Goal: Find contact information: Find contact information

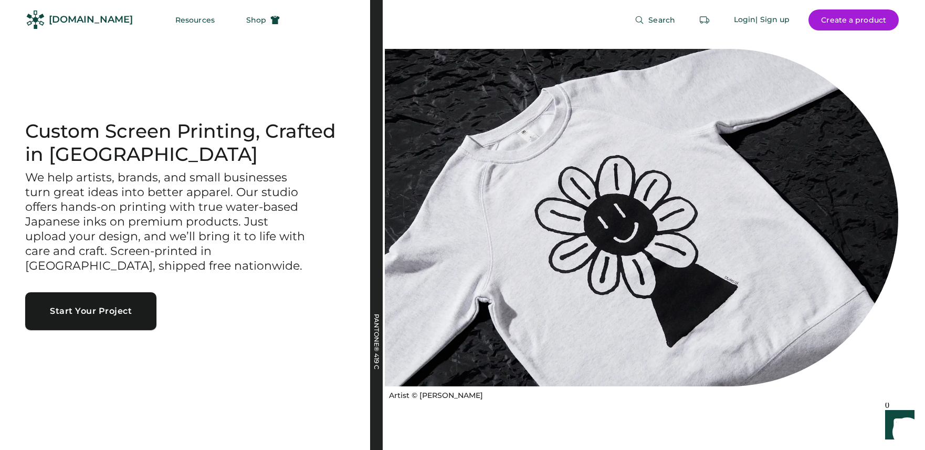
click at [114, 321] on button "Start Your Project" at bounding box center [90, 311] width 131 height 38
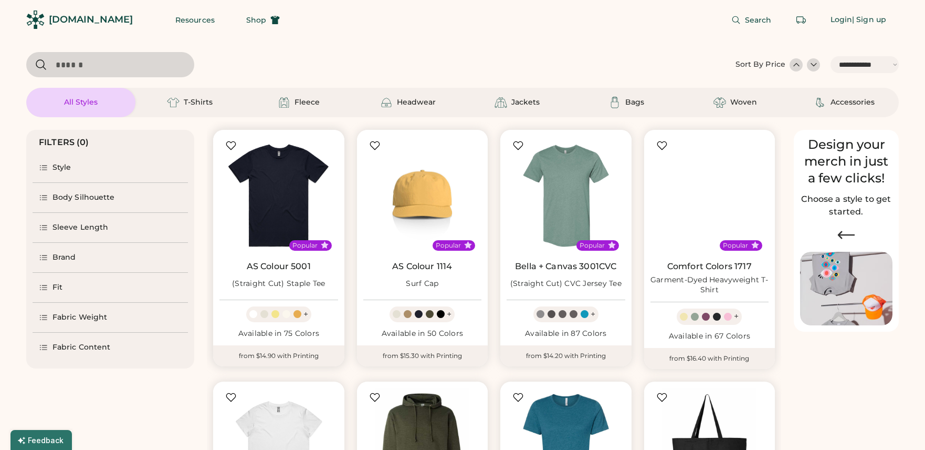
select select "*****"
select select "*"
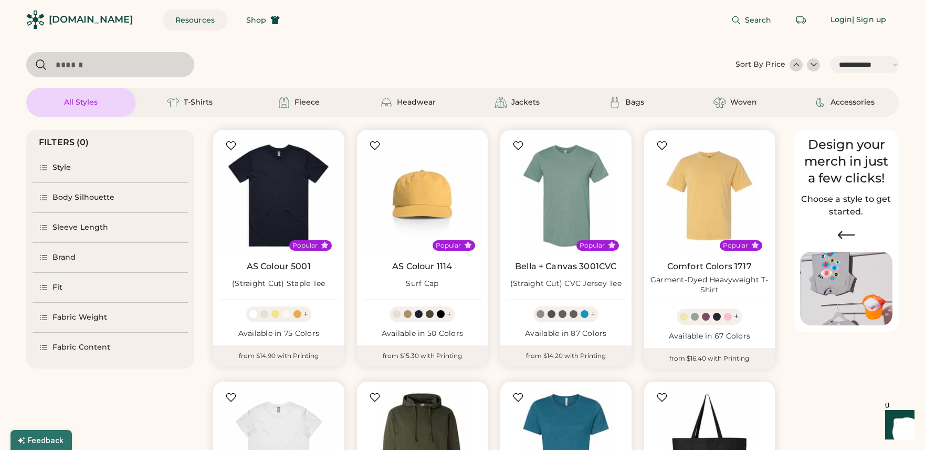
click at [164, 21] on button "Resources" at bounding box center [195, 19] width 65 height 21
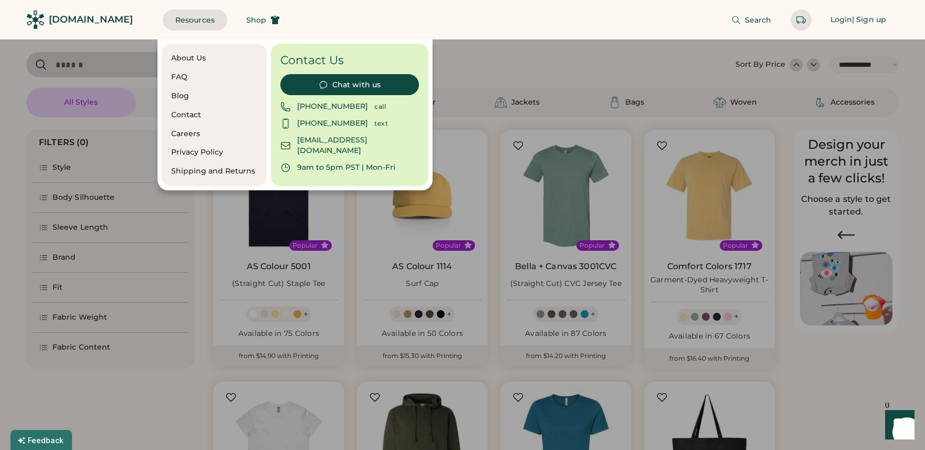
drag, startPoint x: 141, startPoint y: 28, endPoint x: 80, endPoint y: 25, distance: 61.0
click at [163, 28] on div "Resources Shop" at bounding box center [228, 19] width 130 height 39
click at [80, 25] on div "[DOMAIN_NAME]" at bounding box center [91, 19] width 84 height 13
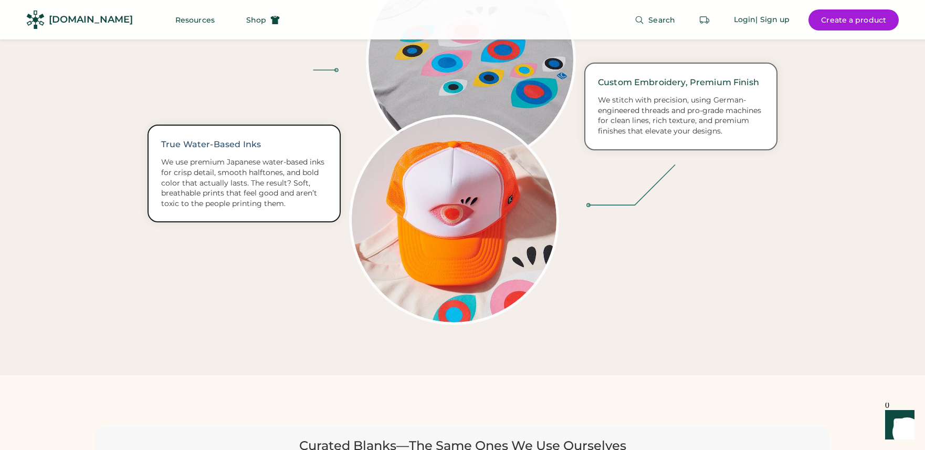
scroll to position [1781, 0]
click at [671, 98] on div "We stitch with precision, using German-engineered threads and pro-grade machine…" at bounding box center [681, 116] width 166 height 41
click at [470, 192] on img at bounding box center [454, 220] width 205 height 205
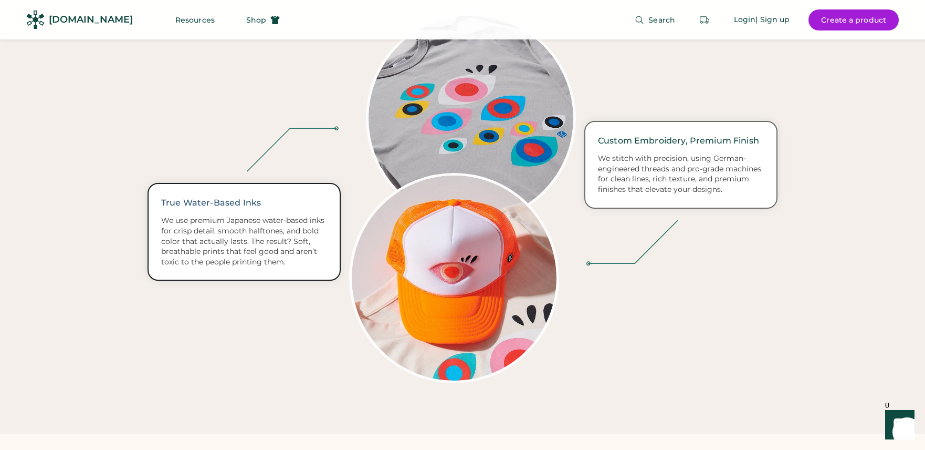
scroll to position [1618, 0]
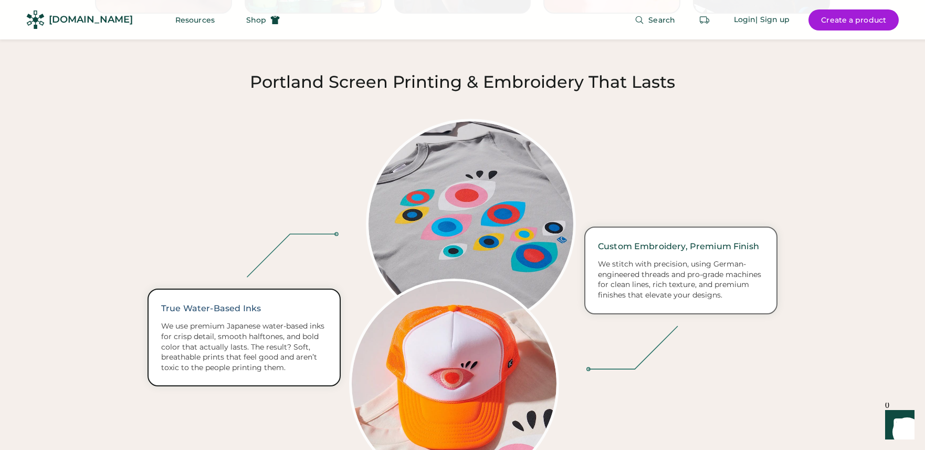
click at [524, 186] on img at bounding box center [471, 223] width 205 height 205
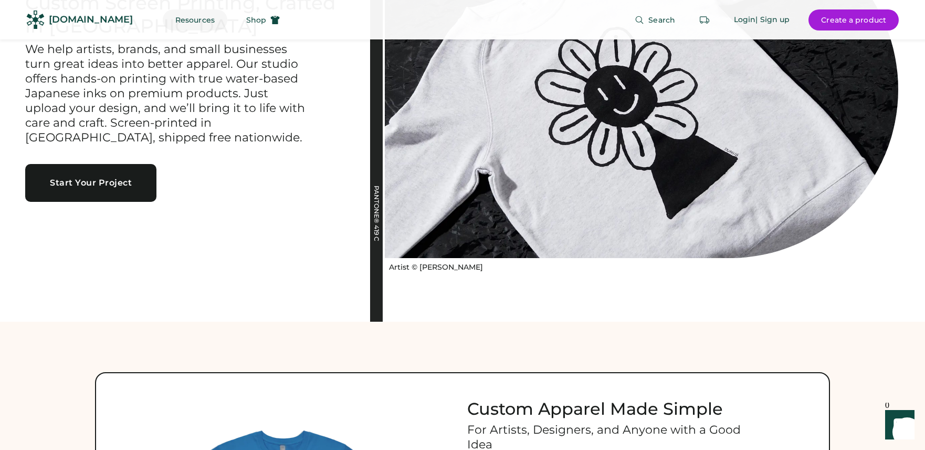
scroll to position [124, 0]
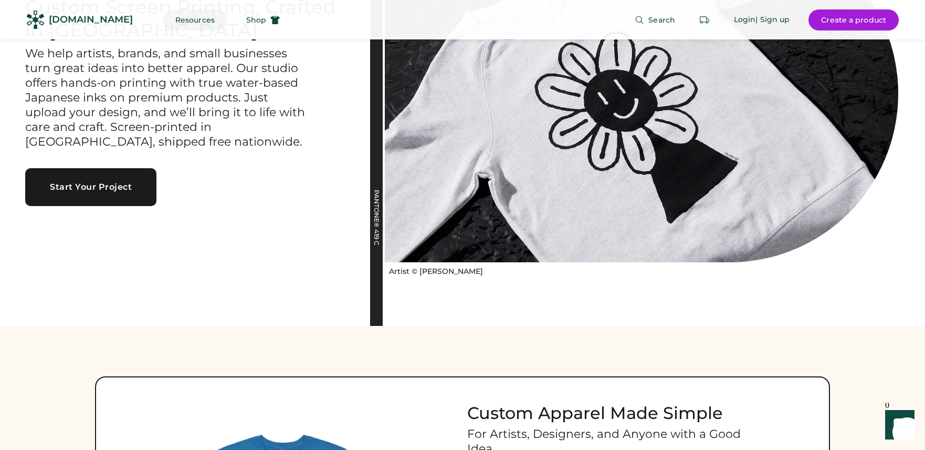
click at [168, 17] on button "Resources" at bounding box center [195, 19] width 65 height 21
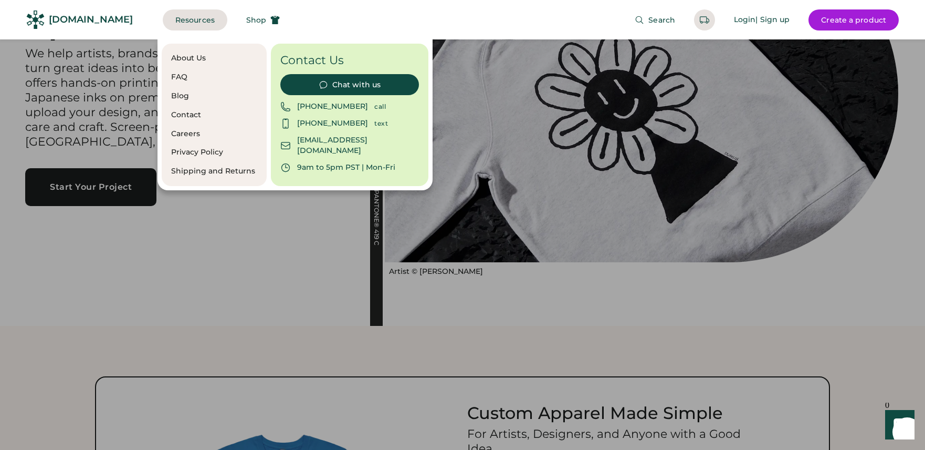
click at [341, 141] on div "[EMAIL_ADDRESS][DOMAIN_NAME]" at bounding box center [358, 145] width 122 height 21
copy div "rendered"
drag, startPoint x: 298, startPoint y: 140, endPoint x: 369, endPoint y: 141, distance: 70.9
click at [375, 142] on div "[EMAIL_ADDRESS][DOMAIN_NAME]" at bounding box center [358, 145] width 122 height 21
copy div "[EMAIL_ADDRESS][DOMAIN_NAME]"
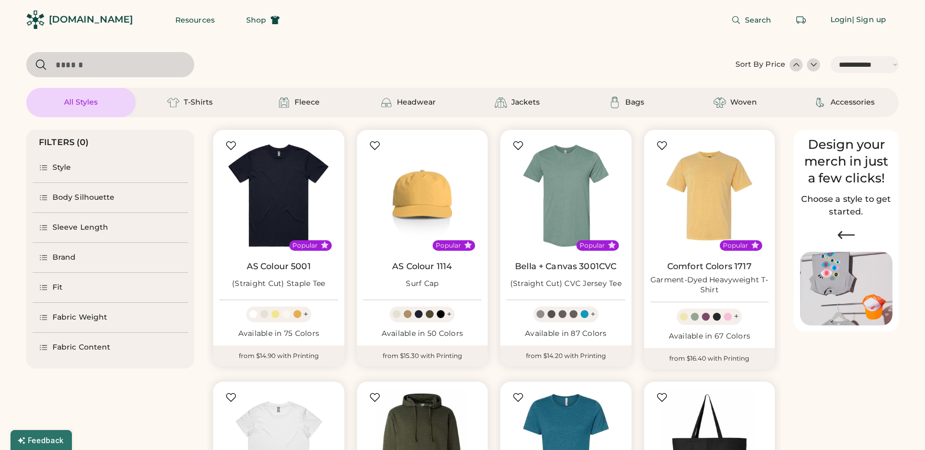
select select "*****"
select select "*"
